Goal: Task Accomplishment & Management: Manage account settings

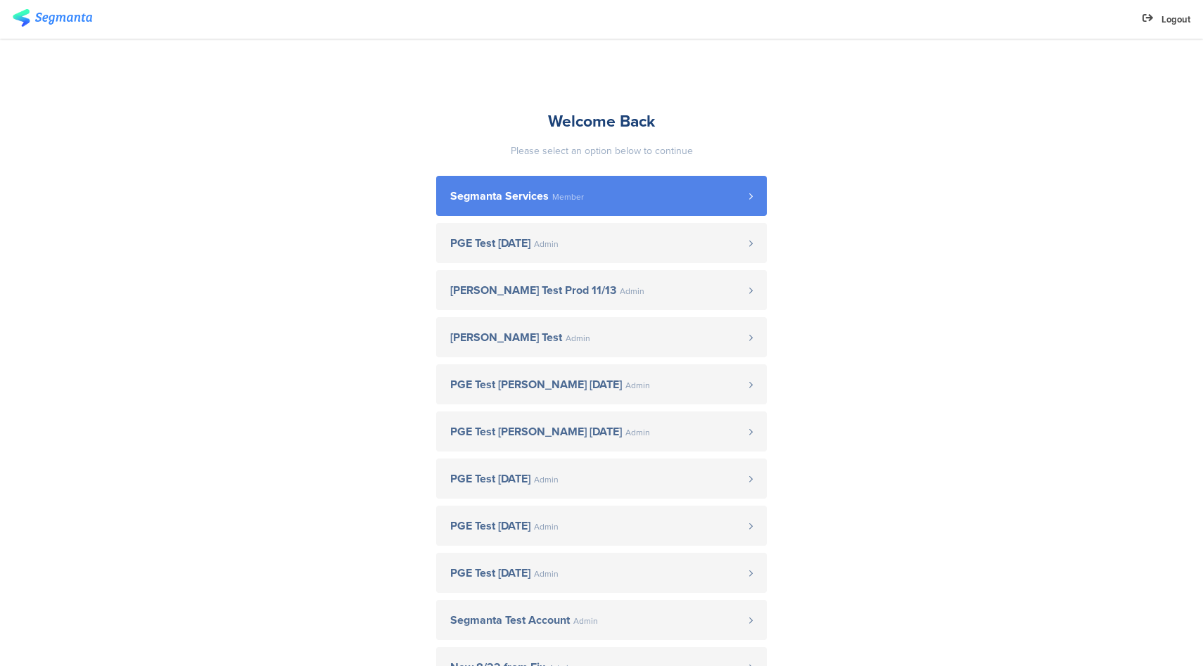
click at [592, 193] on span "Segmanta Services Member" at bounding box center [599, 196] width 299 height 11
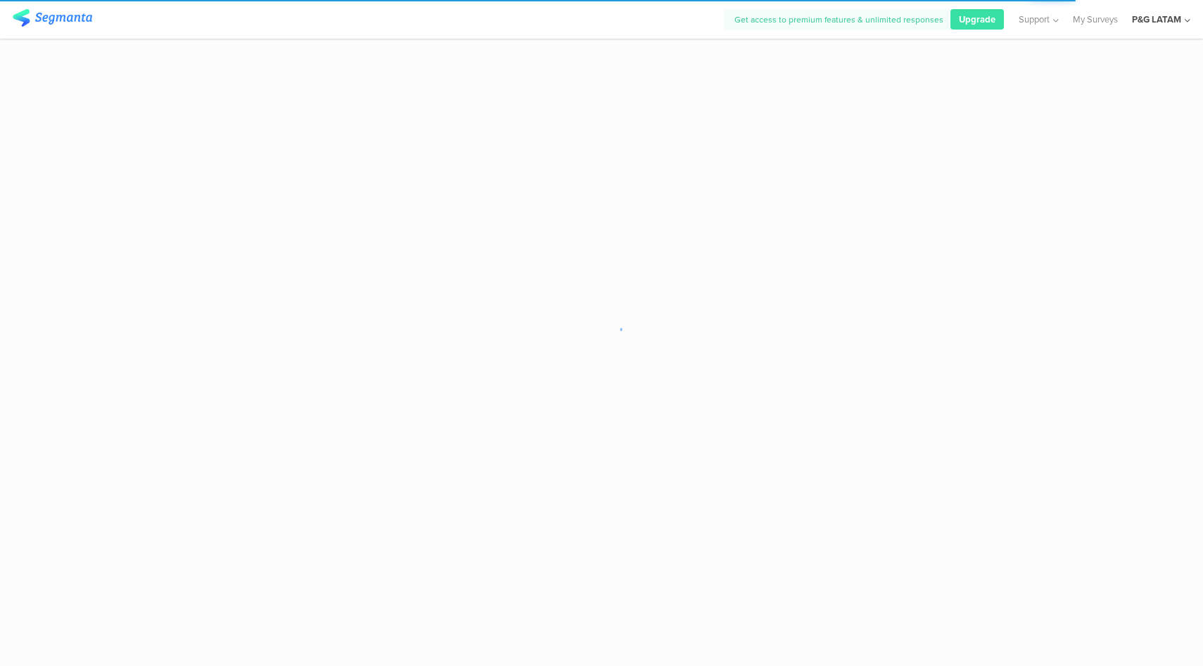
click at [1151, 23] on div "P&G LATAM" at bounding box center [1156, 19] width 49 height 13
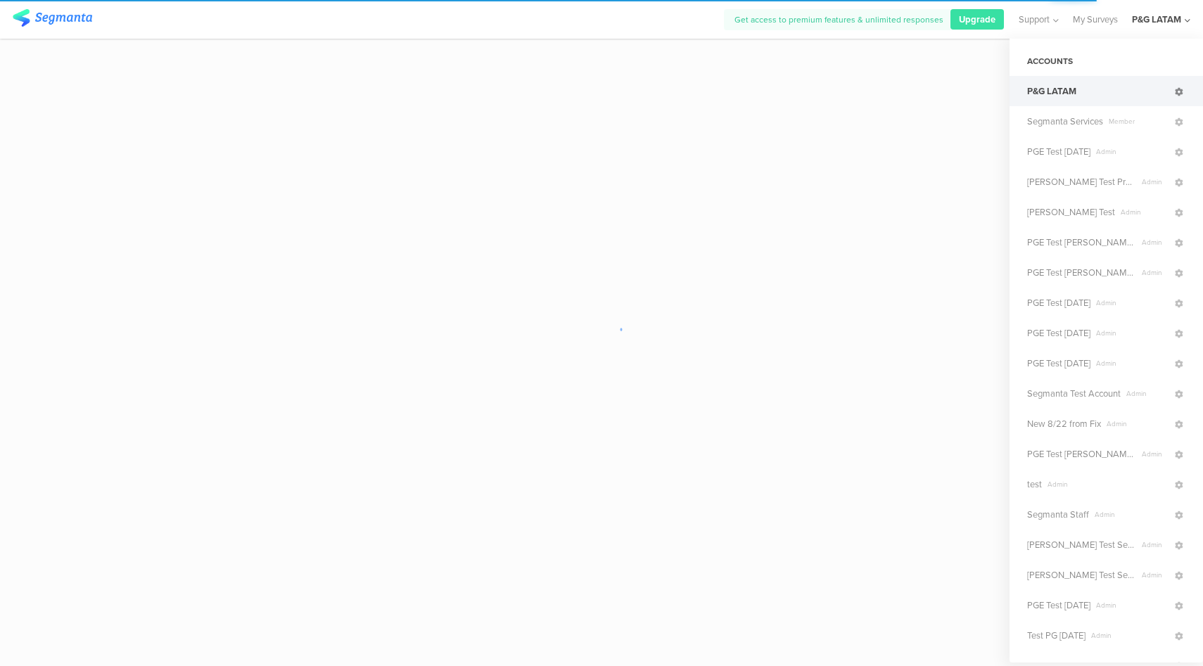
click at [1175, 92] on icon at bounding box center [1179, 92] width 8 height 8
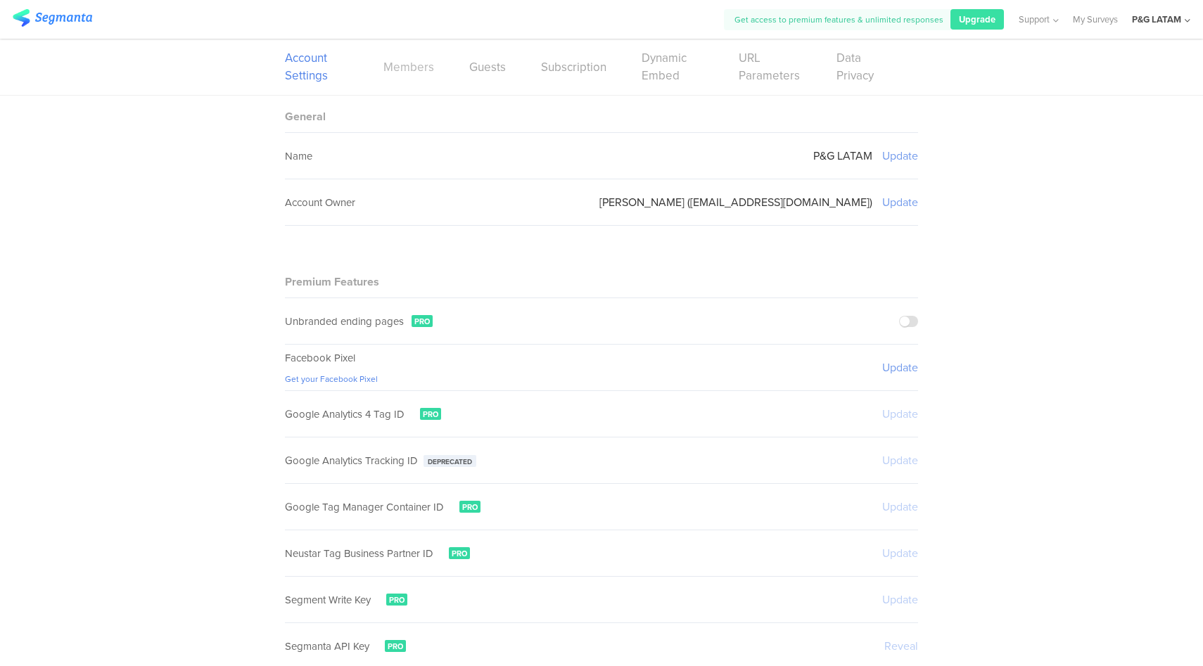
click at [419, 69] on link "Members" at bounding box center [408, 67] width 51 height 18
